Goal: Task Accomplishment & Management: Manage account settings

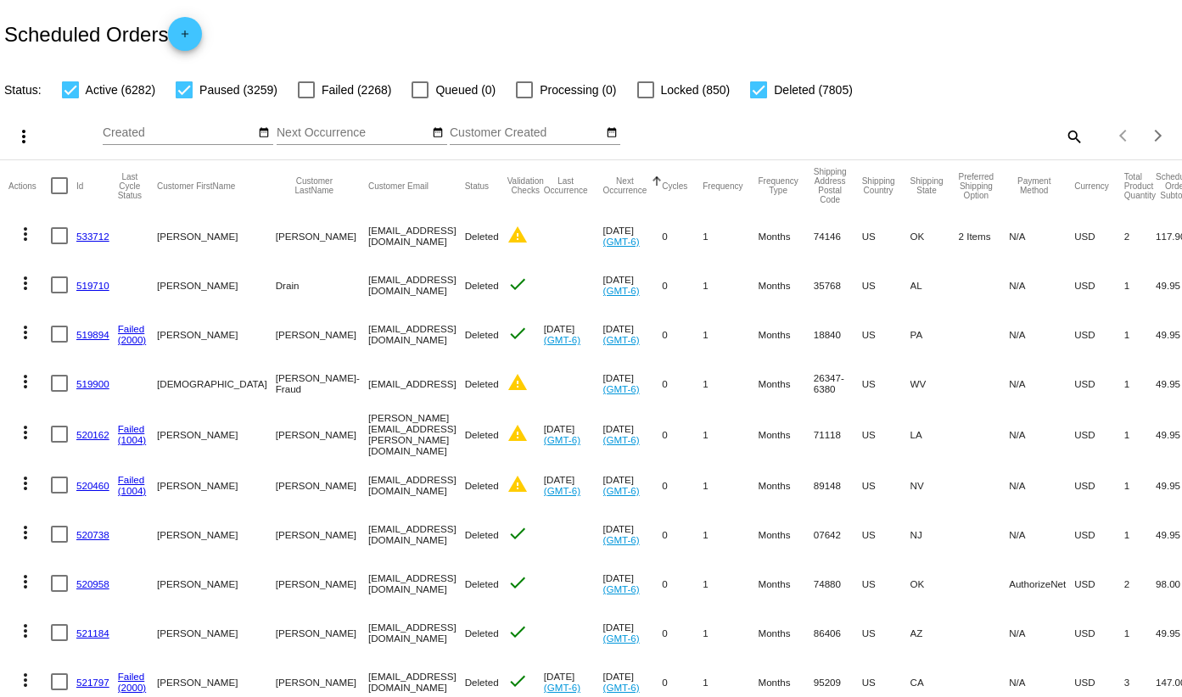
click at [1063, 138] on mat-icon "search" at bounding box center [1073, 136] width 20 height 26
click at [887, 130] on input "Search" at bounding box center [936, 133] width 294 height 14
paste input "577989"
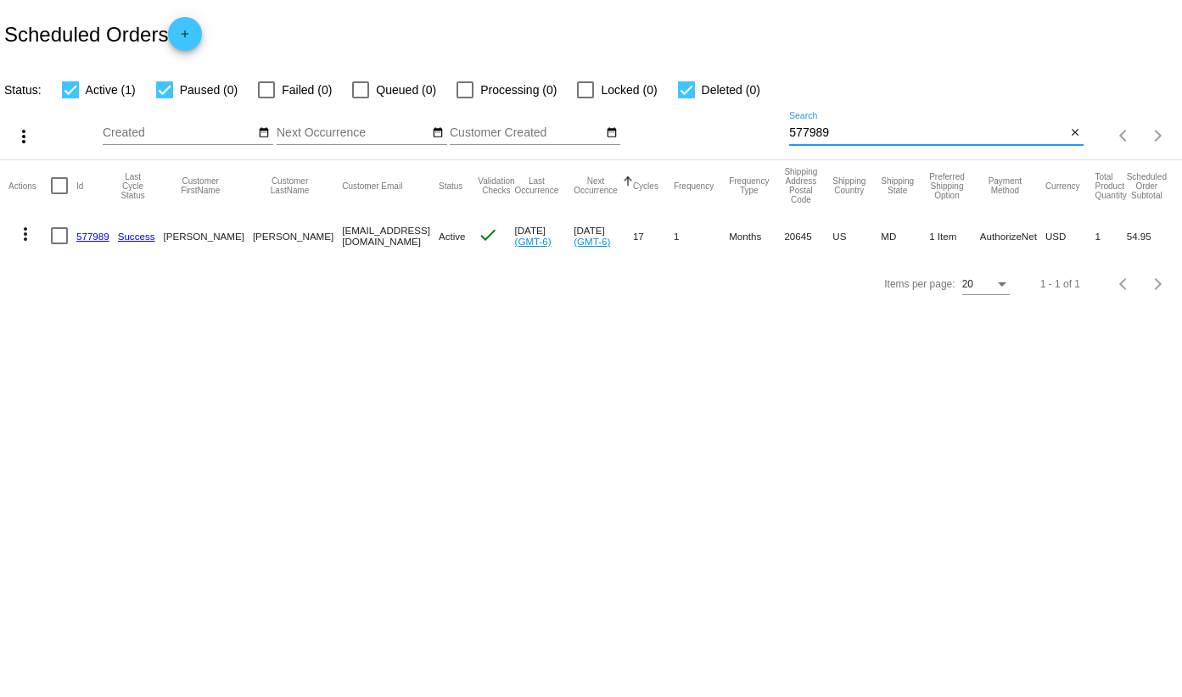
type input "577989"
click at [87, 241] on link "577989" at bounding box center [92, 236] width 33 height 11
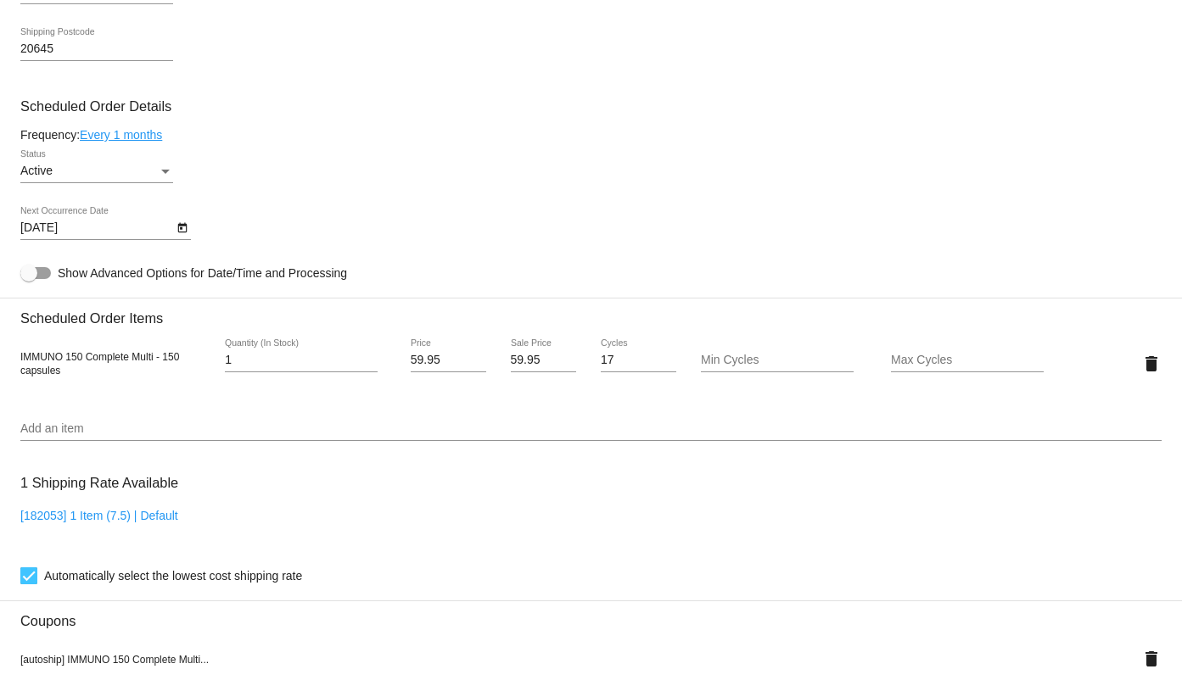
scroll to position [1018, 0]
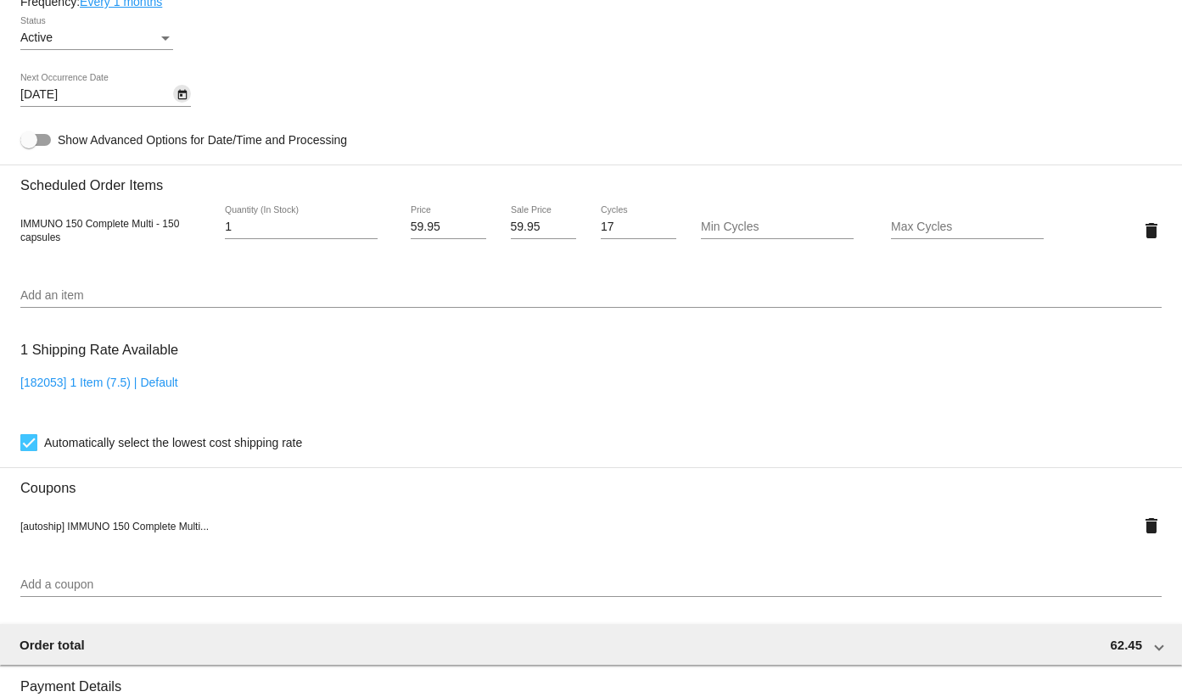
click at [182, 88] on icon "Open calendar" at bounding box center [182, 95] width 12 height 20
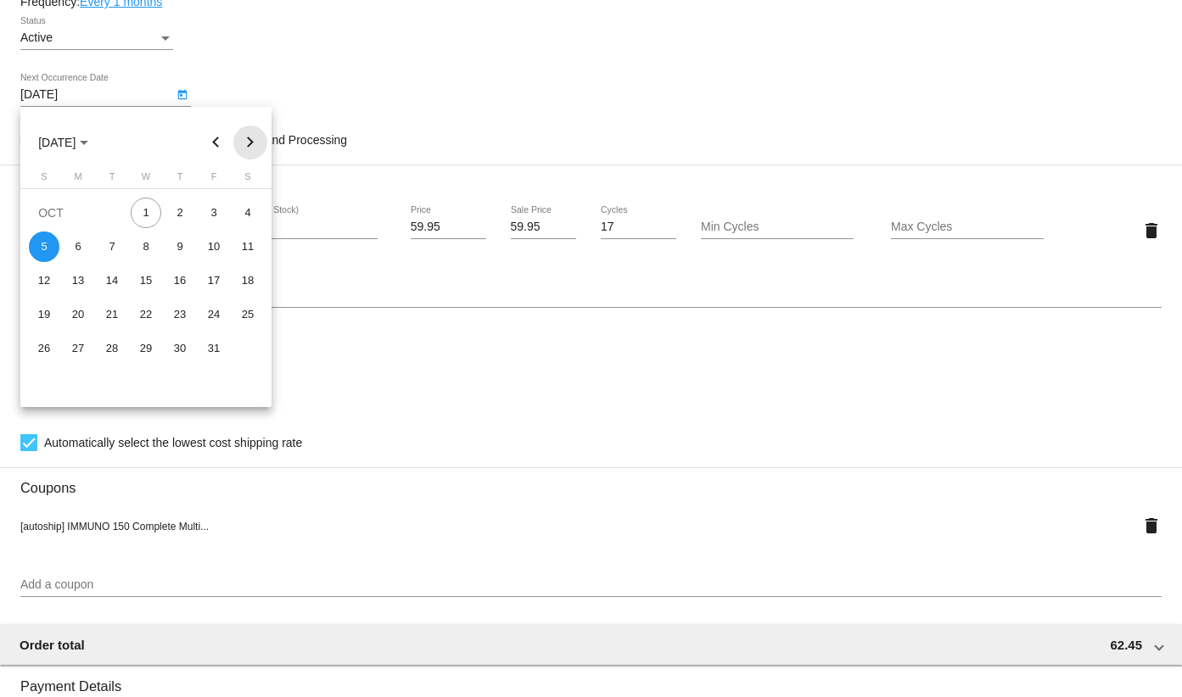
click at [248, 132] on button "Next month" at bounding box center [250, 143] width 34 height 34
drag, startPoint x: 140, startPoint y: 252, endPoint x: 158, endPoint y: 232, distance: 27.0
click at [139, 251] on div "5" at bounding box center [146, 247] width 31 height 31
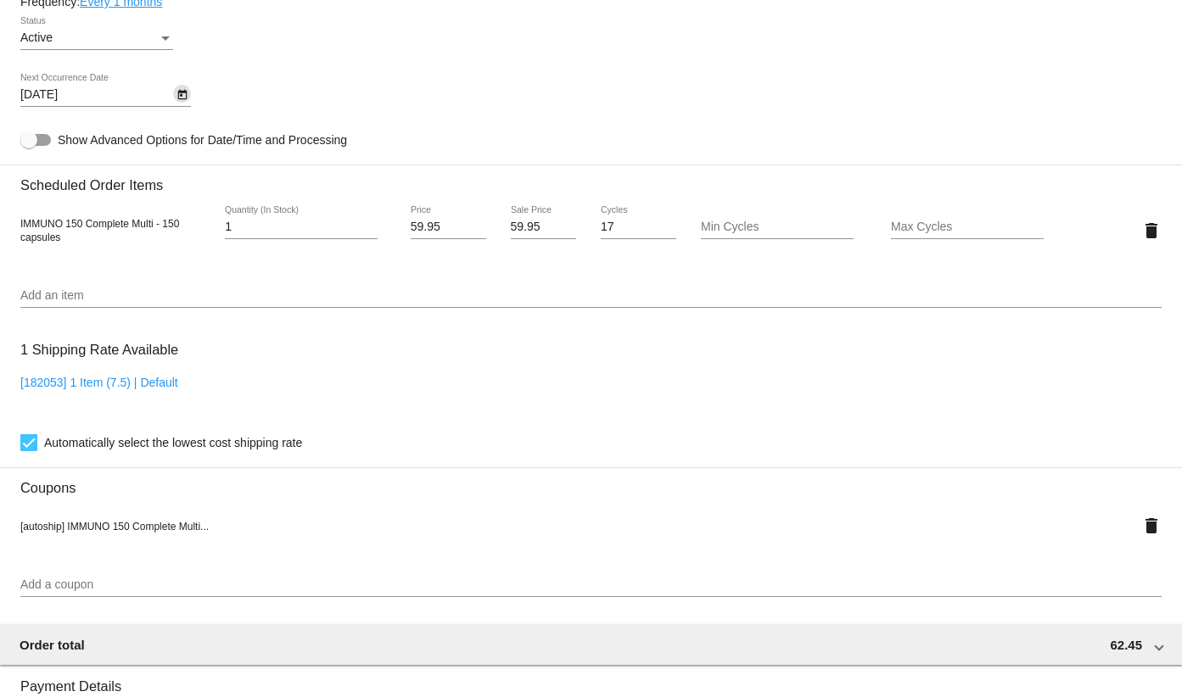
click at [148, 0] on link "Every 1 months" at bounding box center [121, 2] width 82 height 14
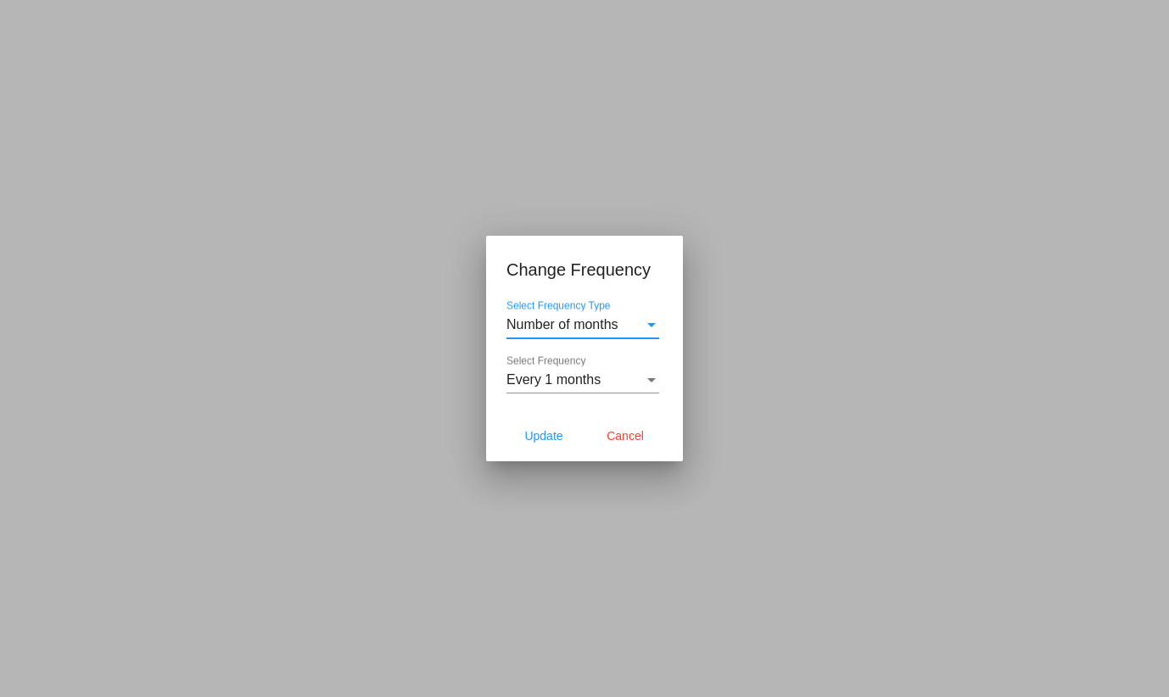
click at [526, 384] on span "Every 1 months" at bounding box center [553, 379] width 94 height 14
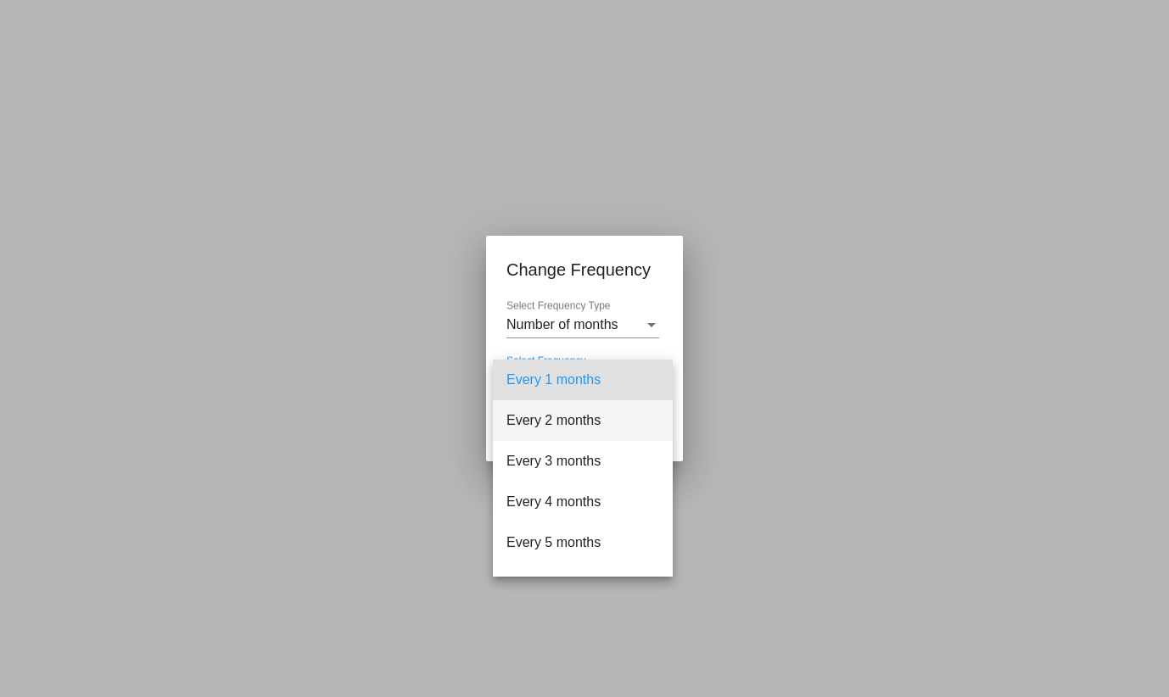
click at [541, 430] on span "Every 2 months" at bounding box center [582, 420] width 153 height 41
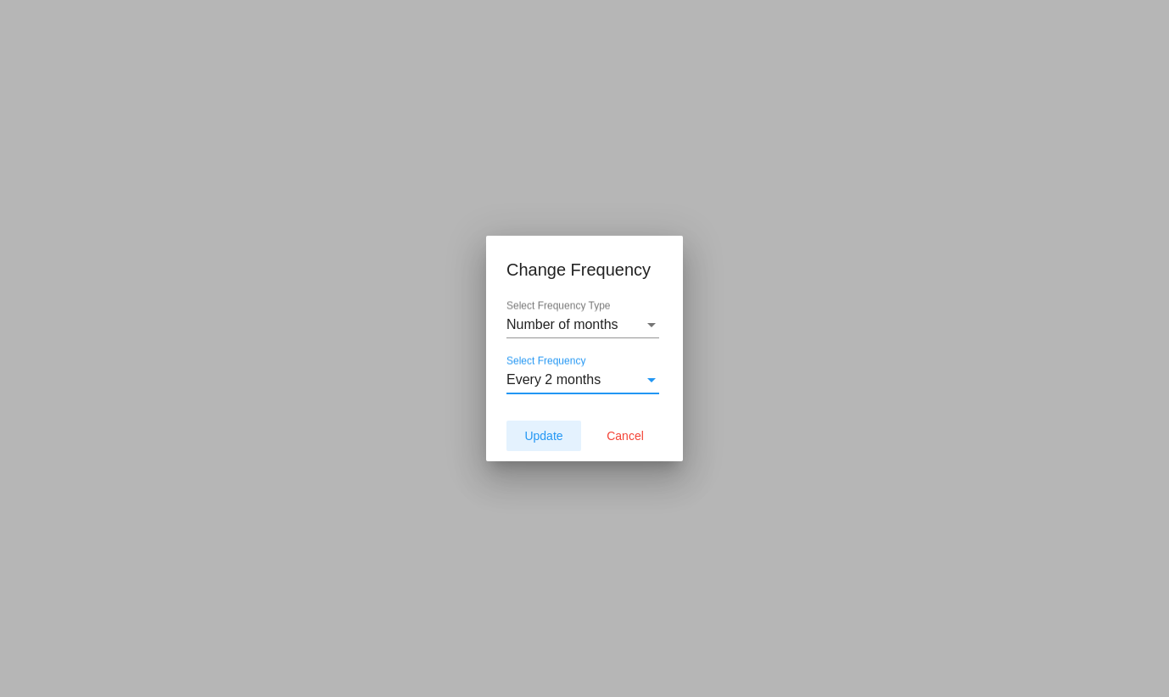
click at [529, 444] on button "Update" at bounding box center [543, 436] width 75 height 31
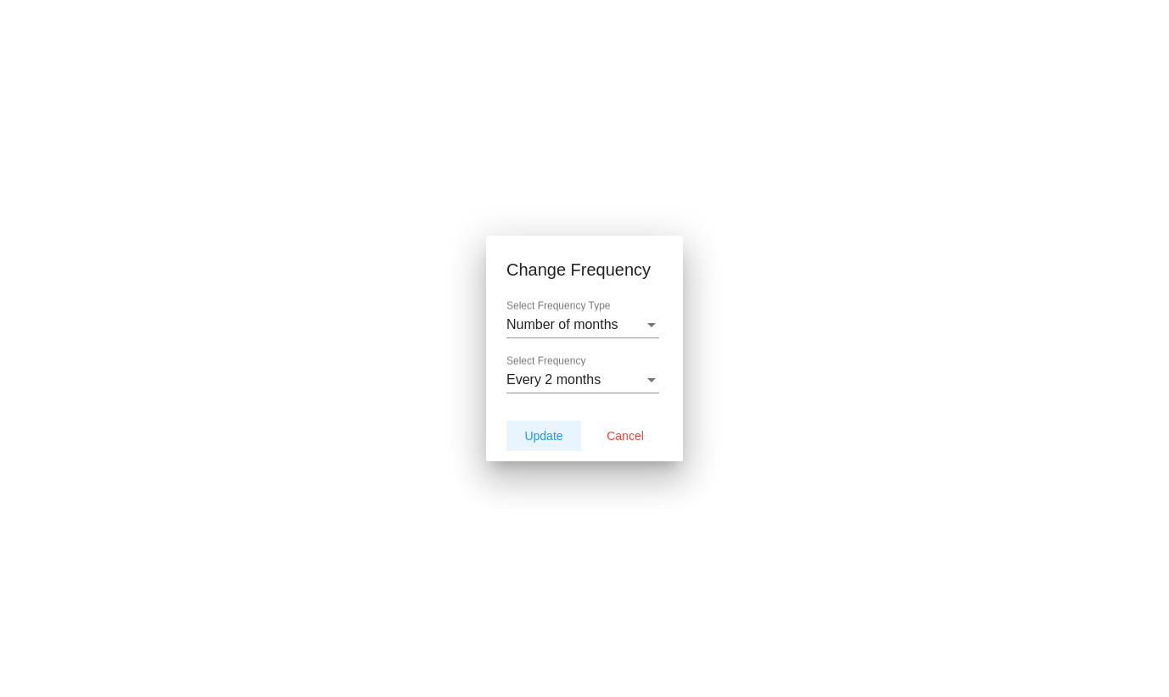
type input "[DATE]"
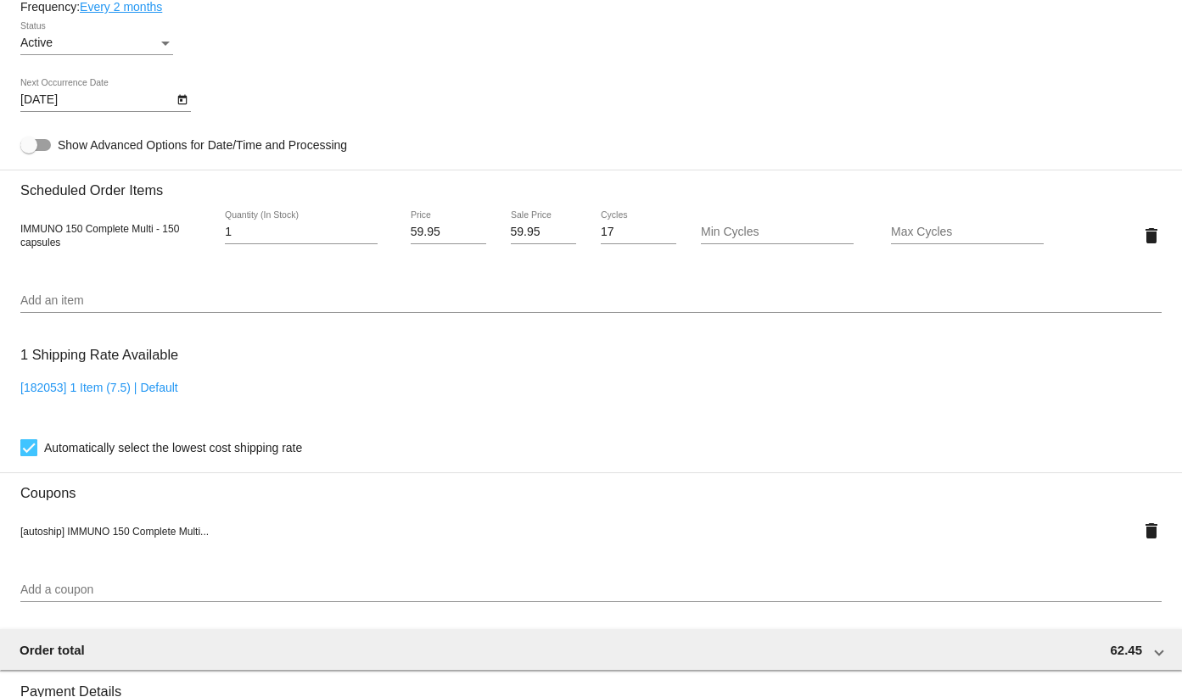
scroll to position [1418, 0]
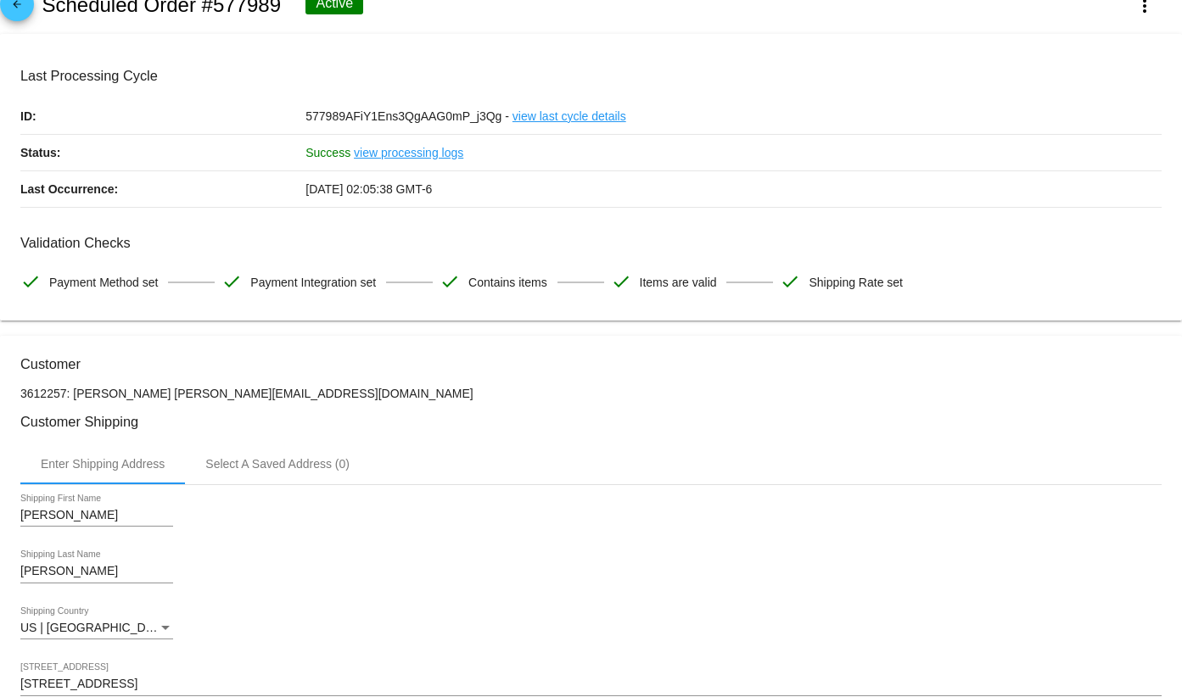
scroll to position [0, 0]
